Goal: Task Accomplishment & Management: Manage account settings

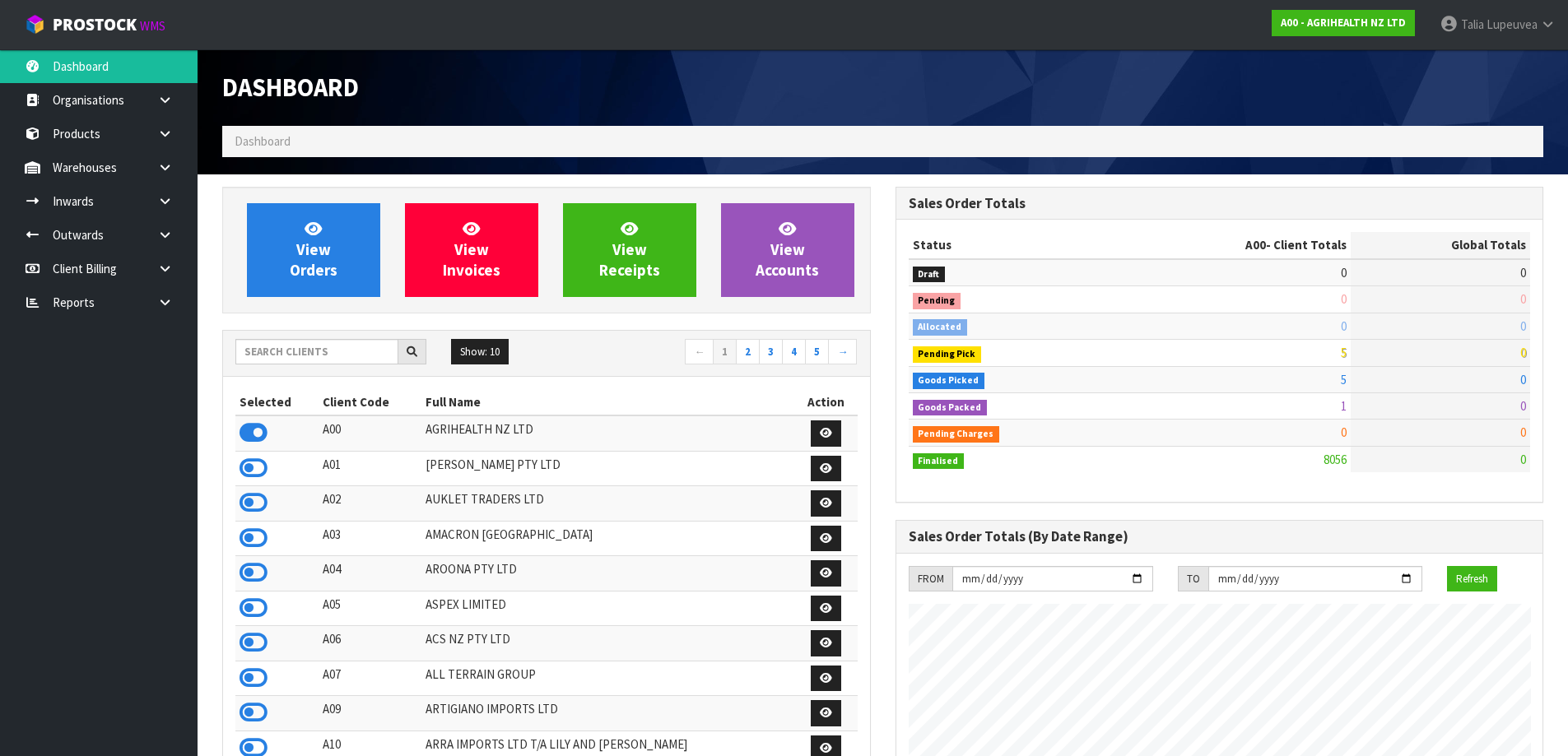
scroll to position [1247, 672]
click at [365, 355] on input "text" at bounding box center [317, 352] width 163 height 26
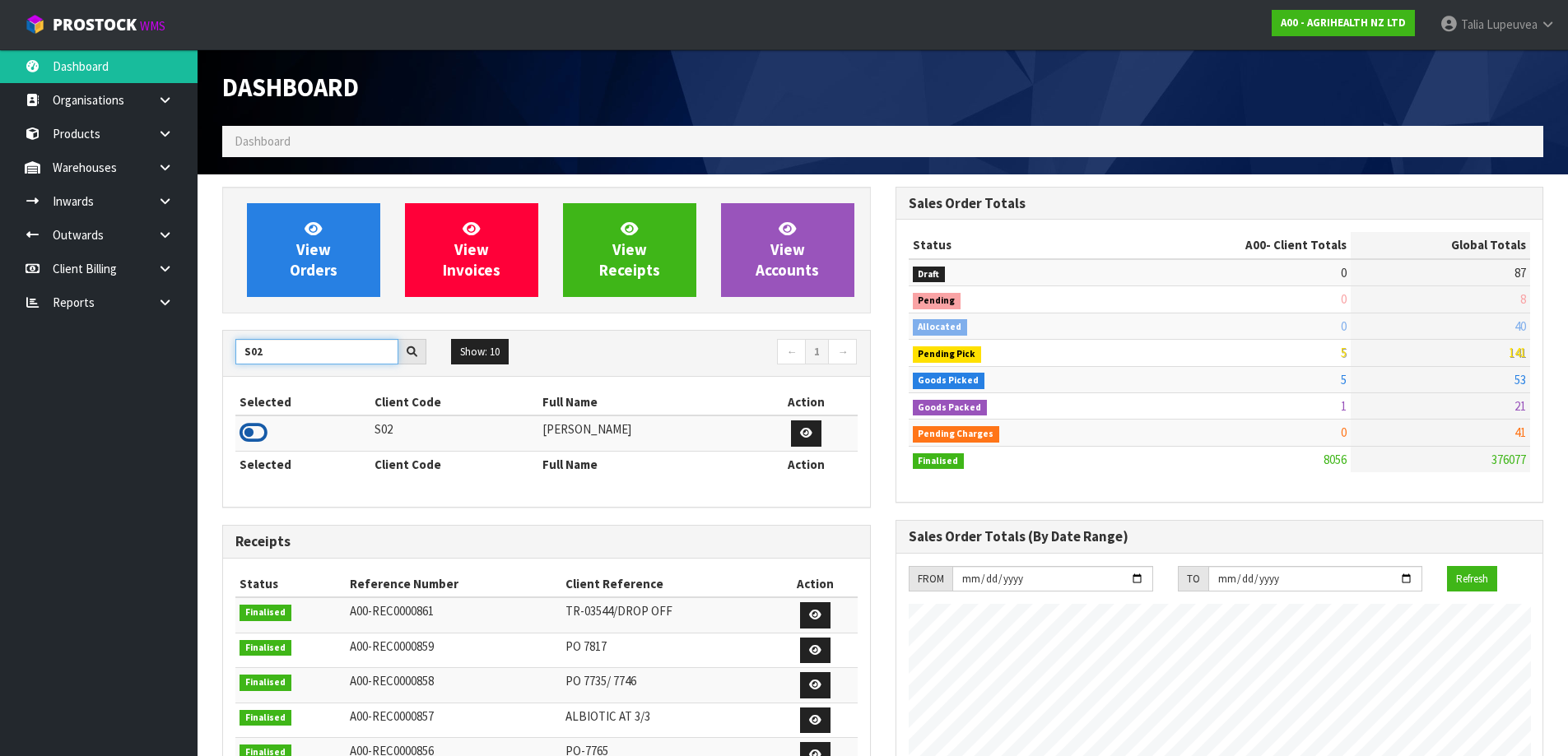
type input "S02"
click at [252, 437] on icon at bounding box center [254, 432] width 28 height 25
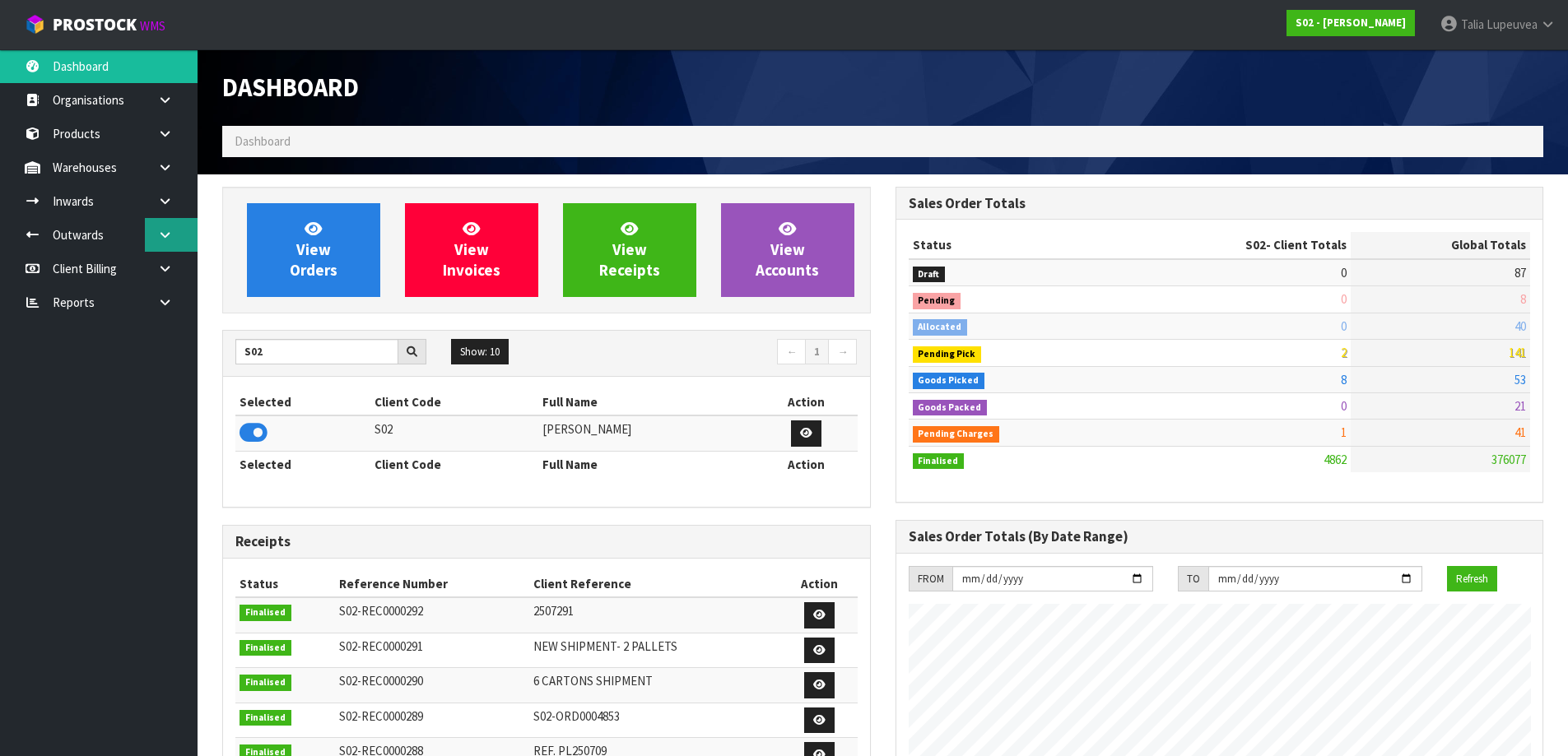
click at [172, 230] on icon at bounding box center [165, 235] width 15 height 12
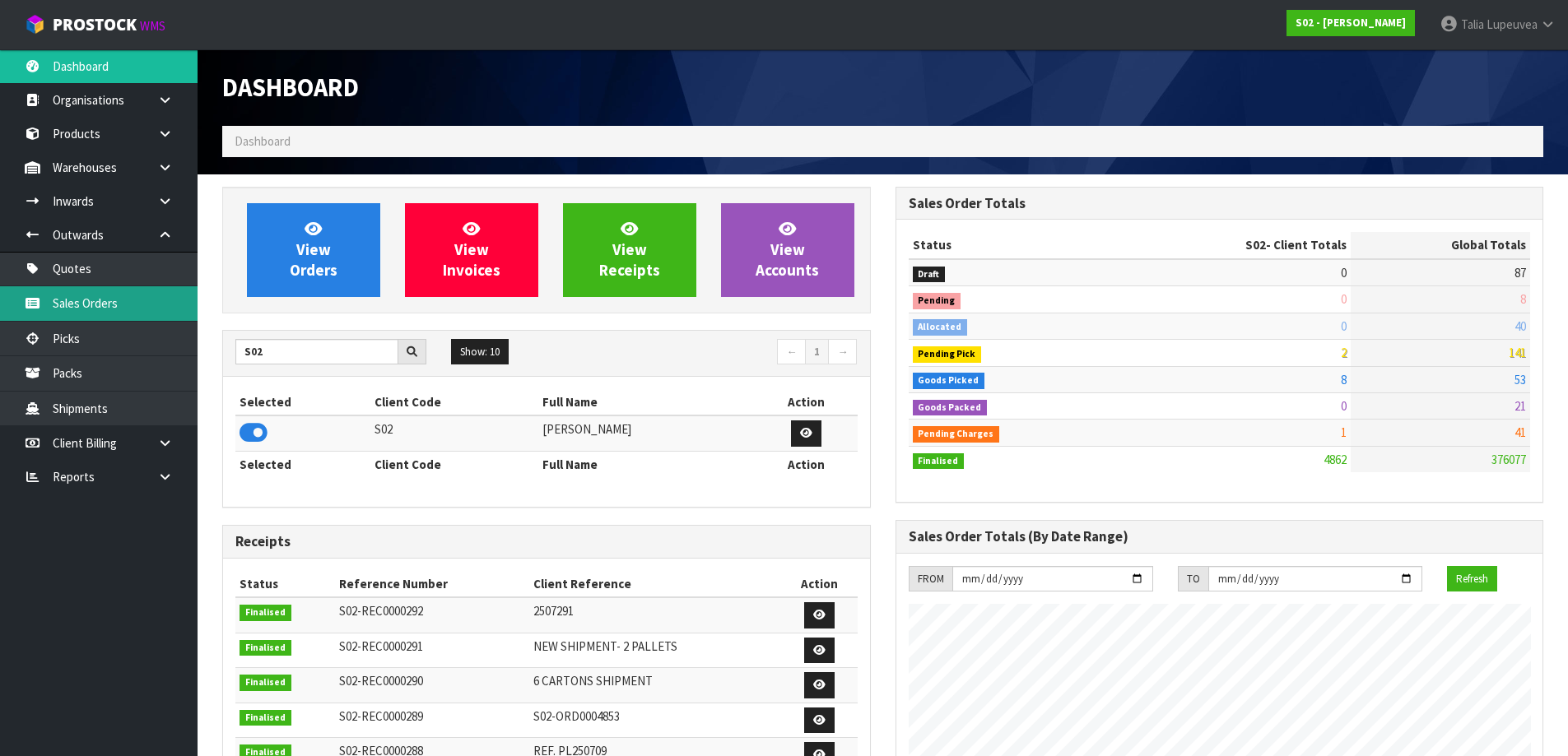
click at [158, 296] on link "Sales Orders" at bounding box center [99, 302] width 198 height 34
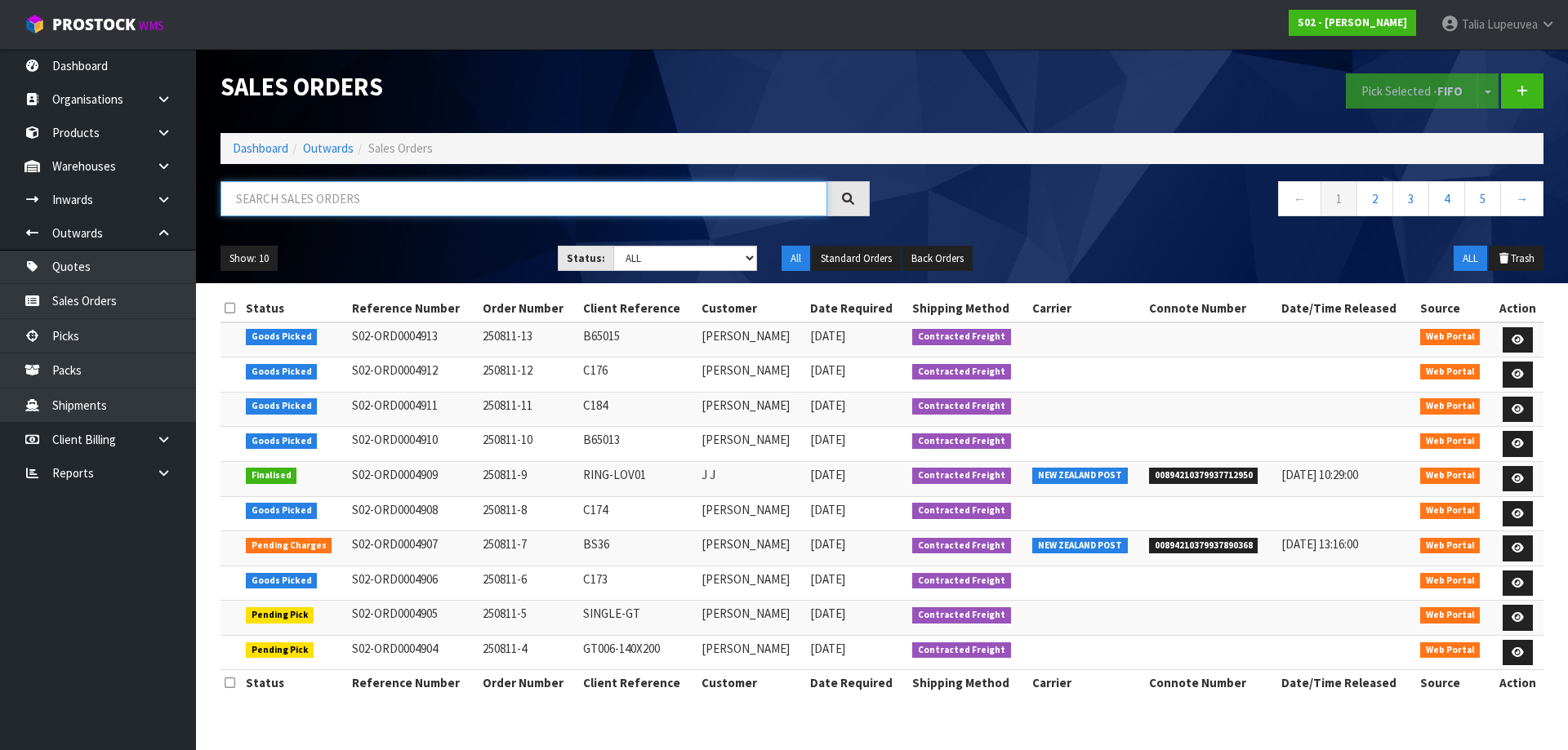
click at [447, 201] on input "text" at bounding box center [524, 199] width 607 height 35
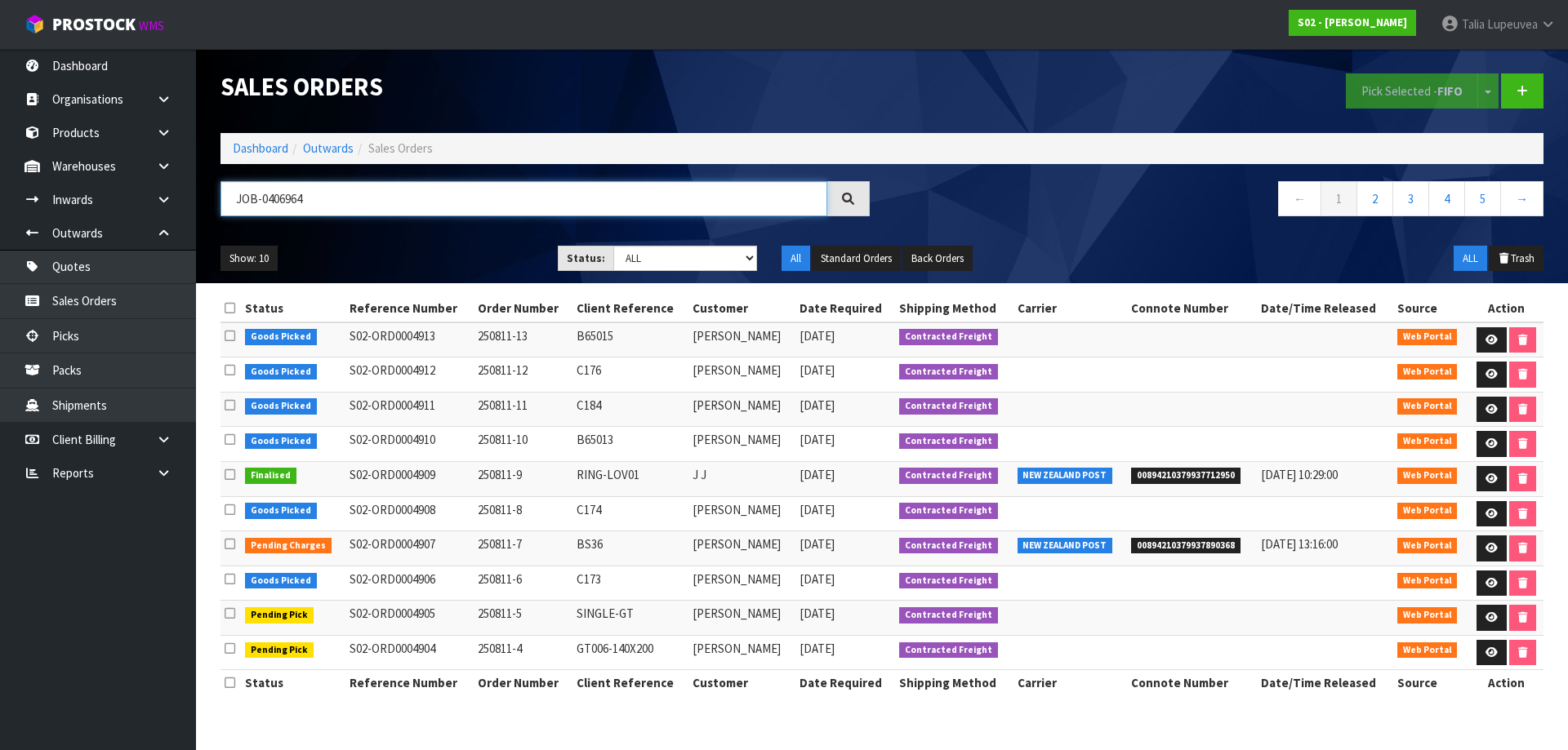
type input "JOB-0406964"
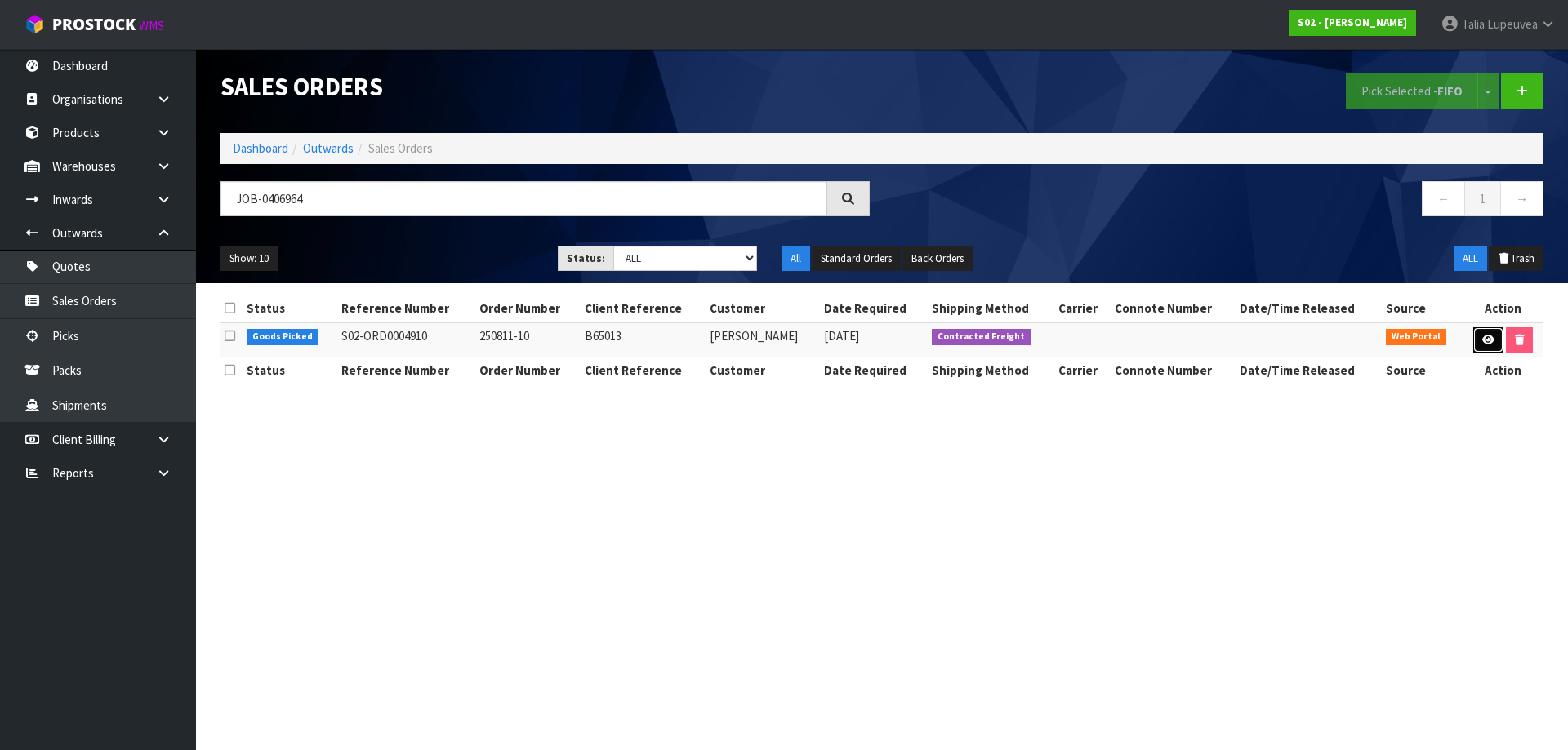
click at [1476, 335] on link at bounding box center [1488, 340] width 30 height 26
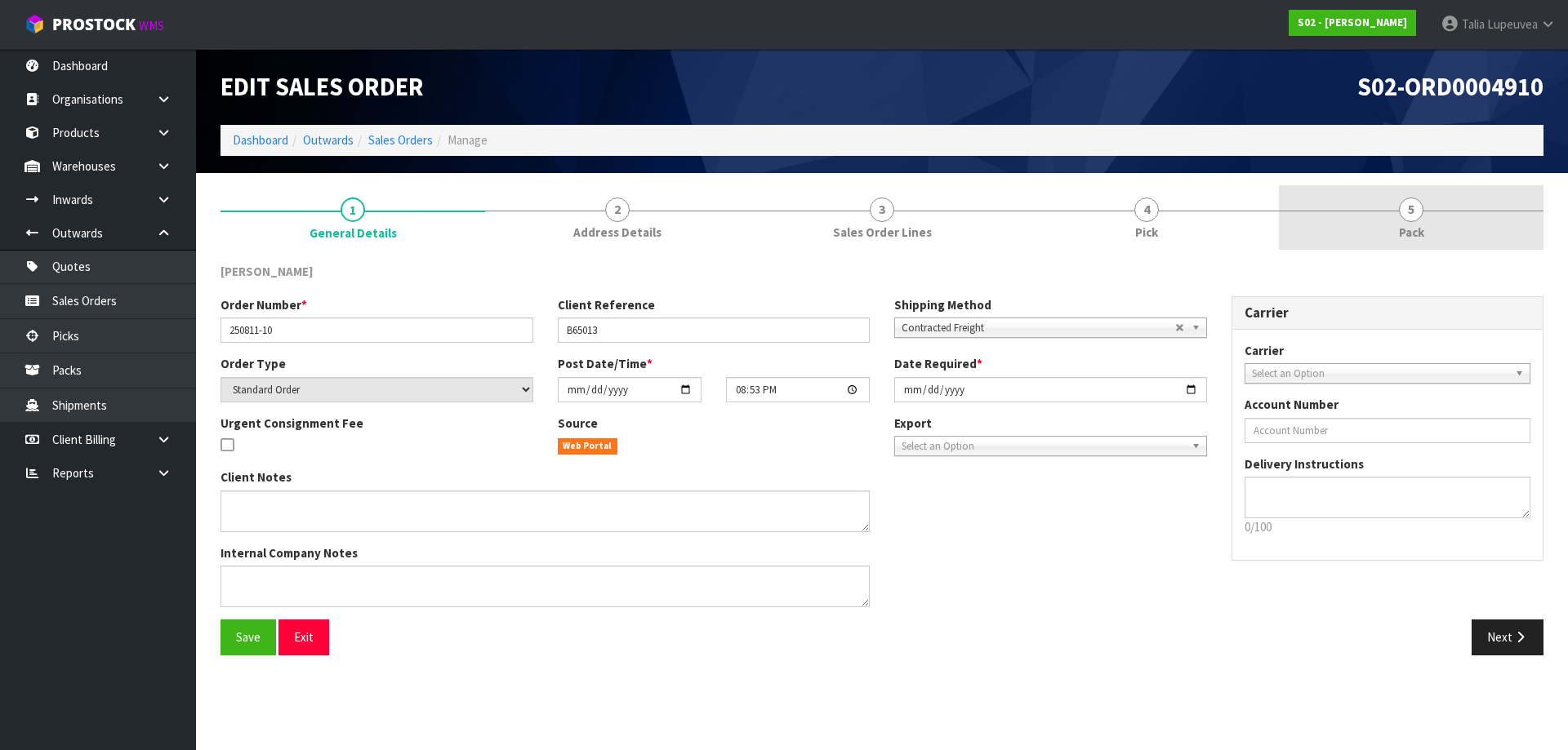
click at [1348, 228] on link "5 Pack" at bounding box center [1411, 217] width 264 height 65
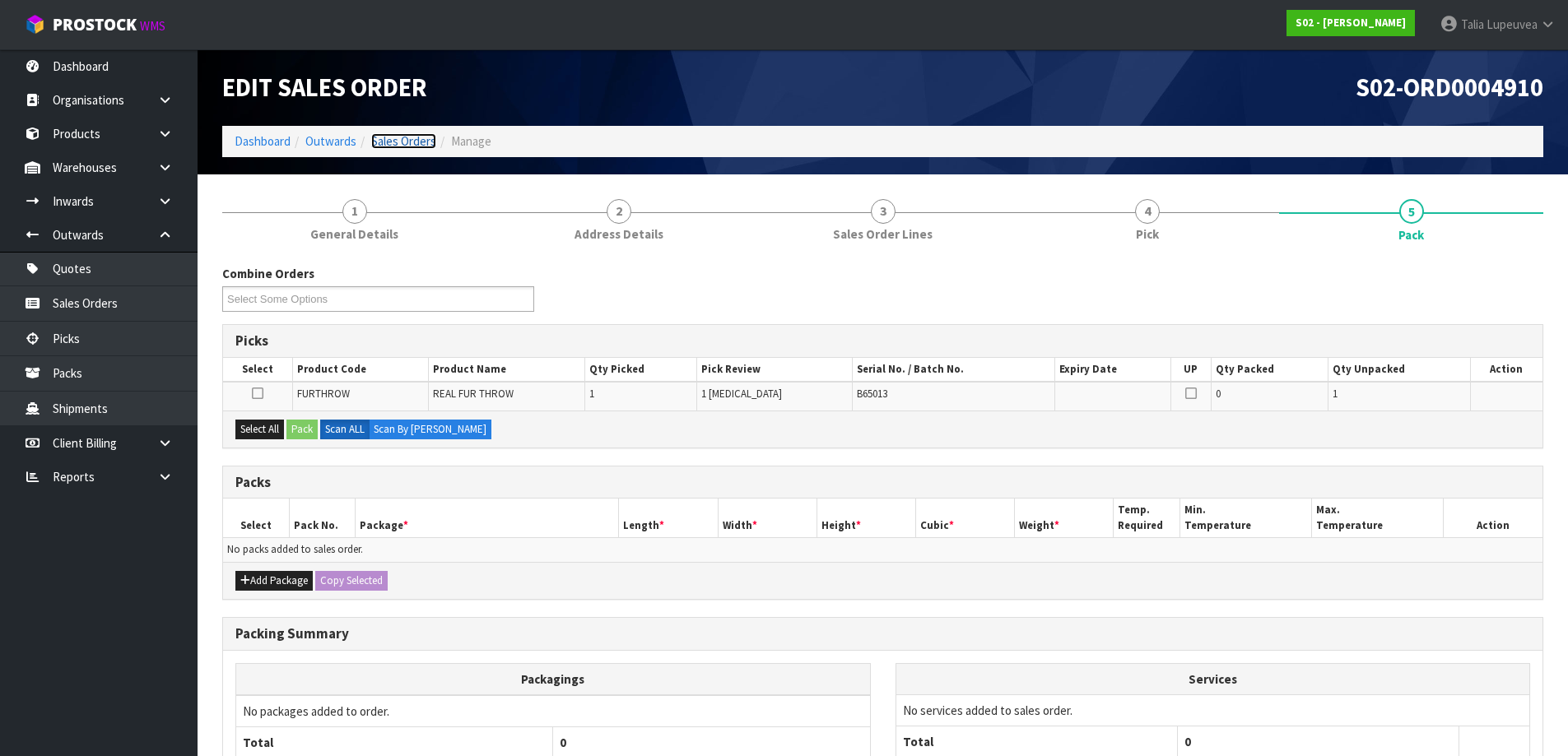
click at [395, 143] on link "Sales Orders" at bounding box center [404, 141] width 65 height 15
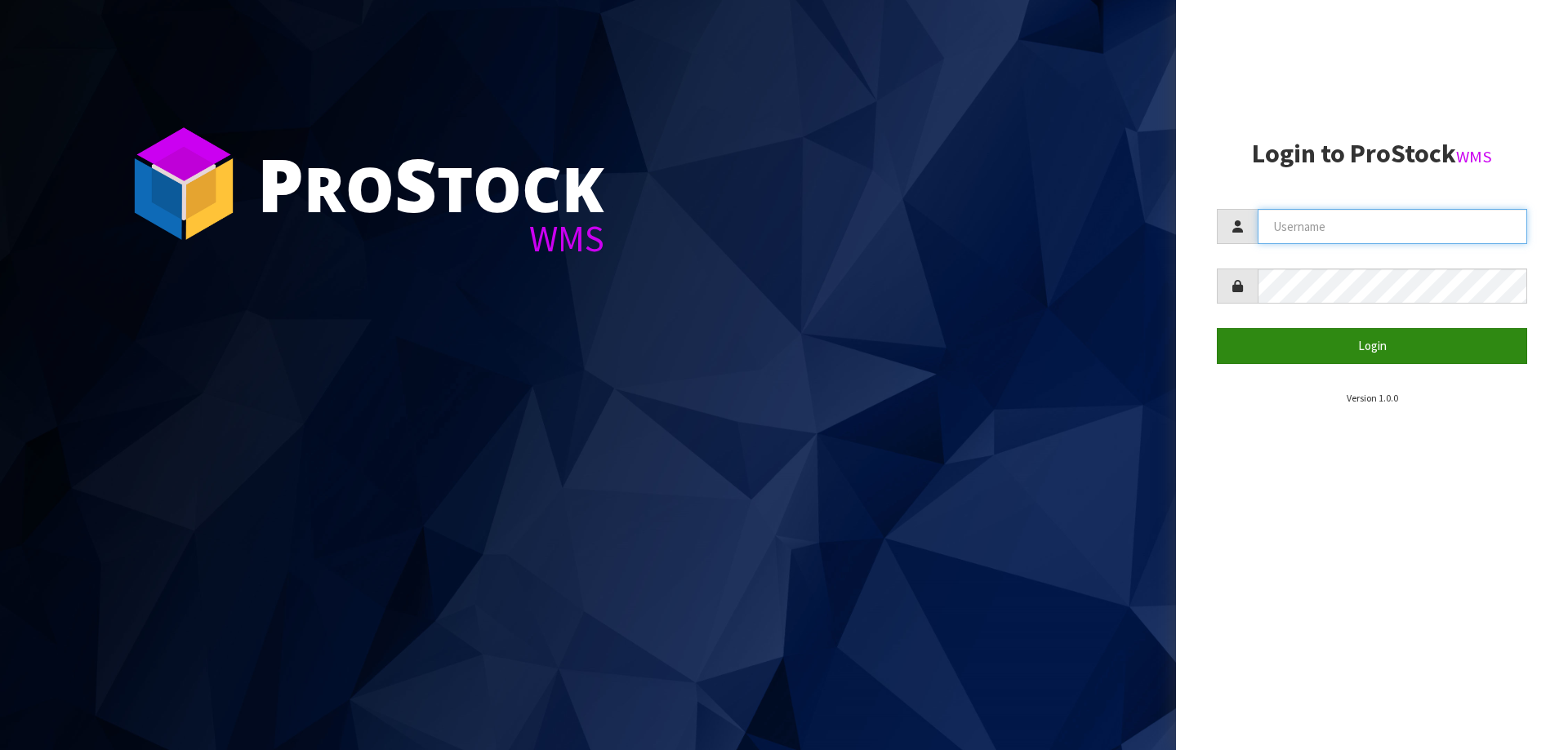
type input "Talia"
click at [1403, 339] on button "Login" at bounding box center [1372, 345] width 310 height 35
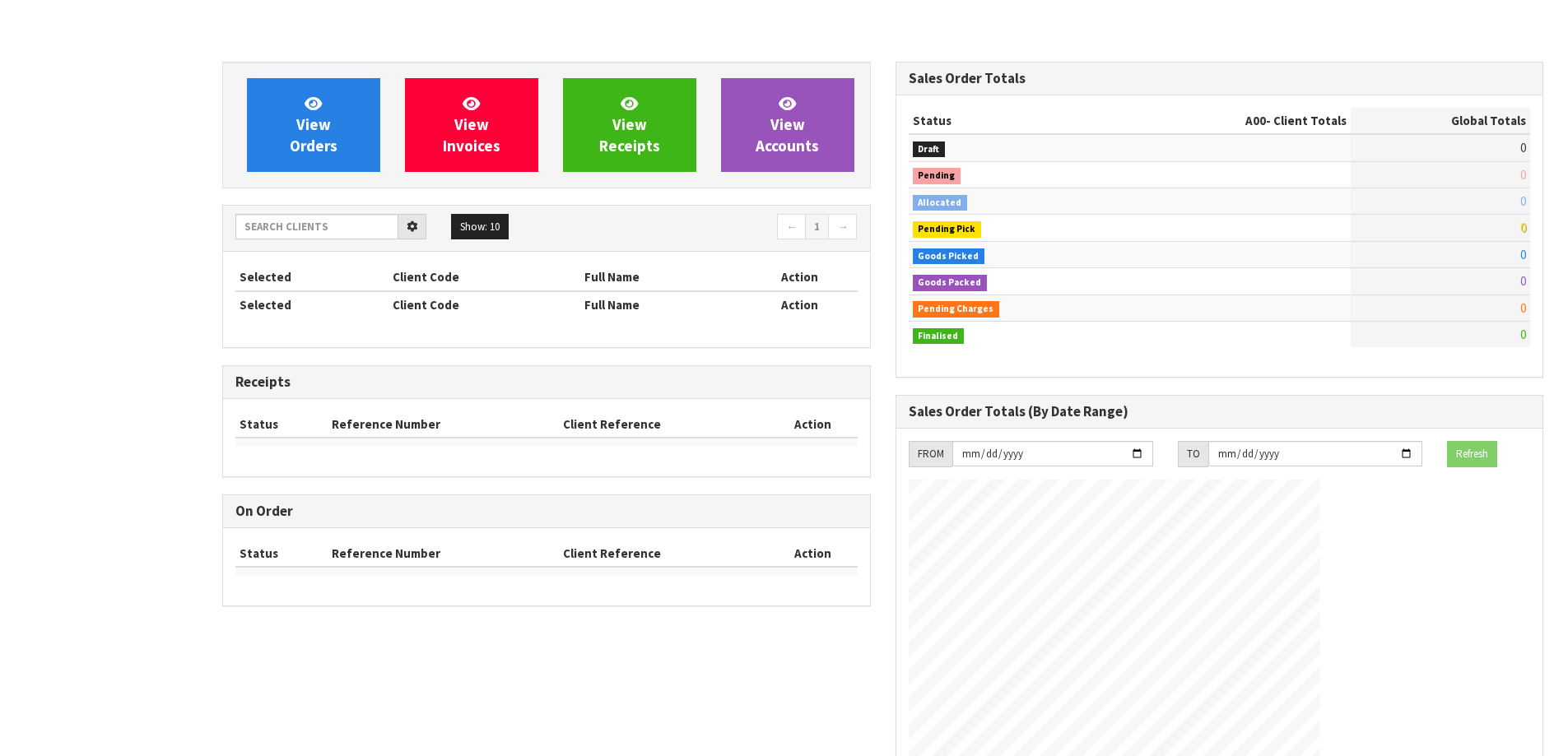
click at [1400, 235] on table "Status A00 - Client Totals Global Totals Draft 0 Pending 0 Allocated 0 Pending …" at bounding box center [1220, 228] width 622 height 241
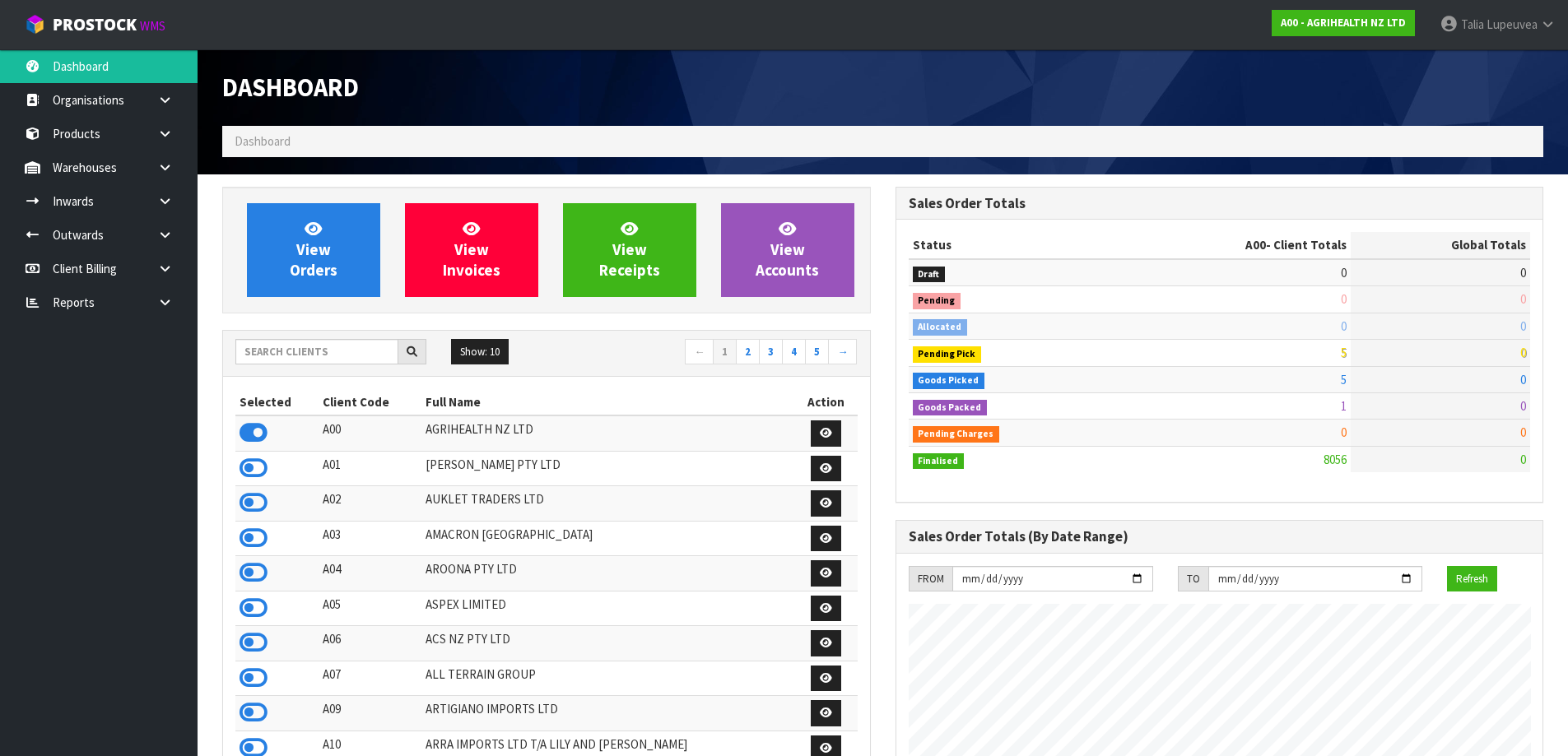
scroll to position [1247, 672]
click at [1485, 22] on span at bounding box center [1485, 24] width 3 height 15
click at [1478, 69] on link "Logout" at bounding box center [1502, 65] width 130 height 22
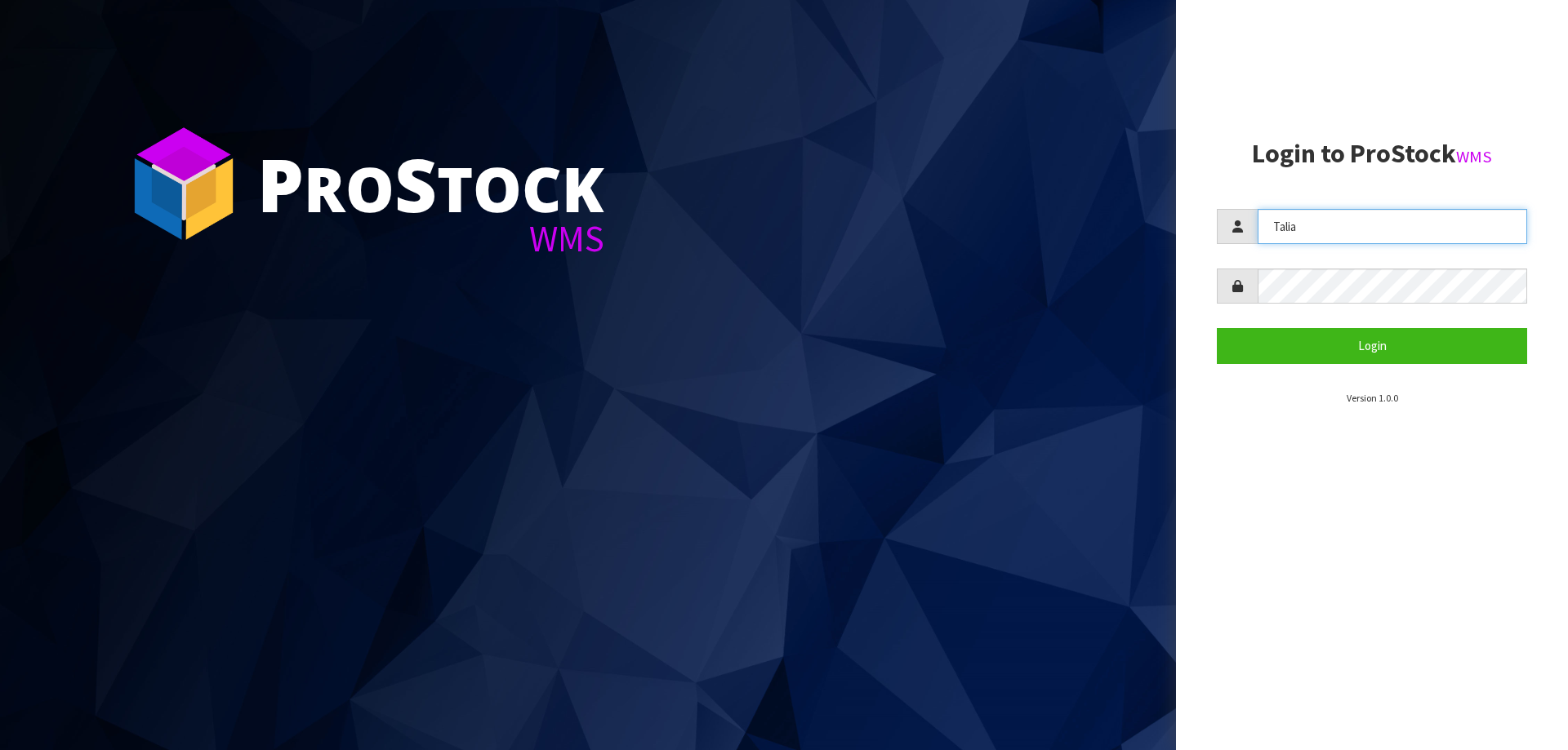
click at [1332, 223] on input "Talia" at bounding box center [1392, 226] width 269 height 35
type input "Lalisha"
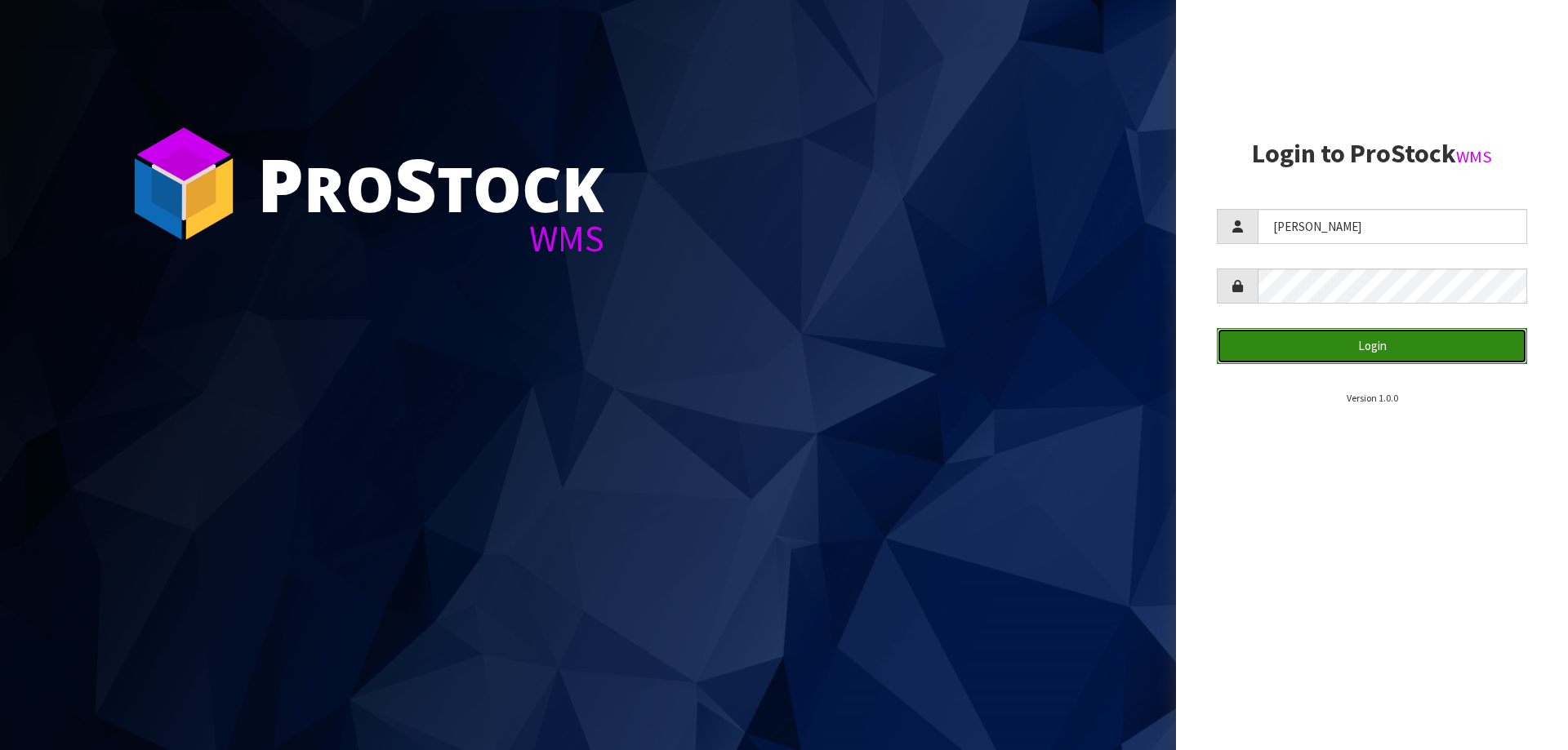
click at [1343, 352] on button "Login" at bounding box center [1372, 345] width 310 height 35
